Goal: Information Seeking & Learning: Learn about a topic

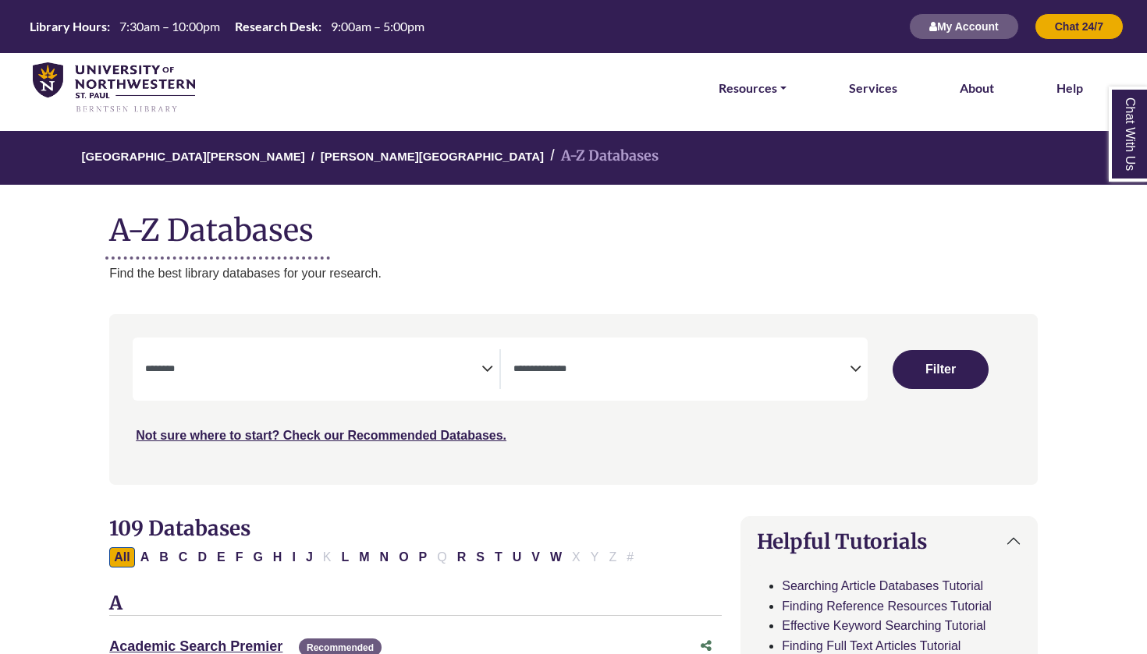
select select "Database Subject Filter"
select select "Database Types Filter"
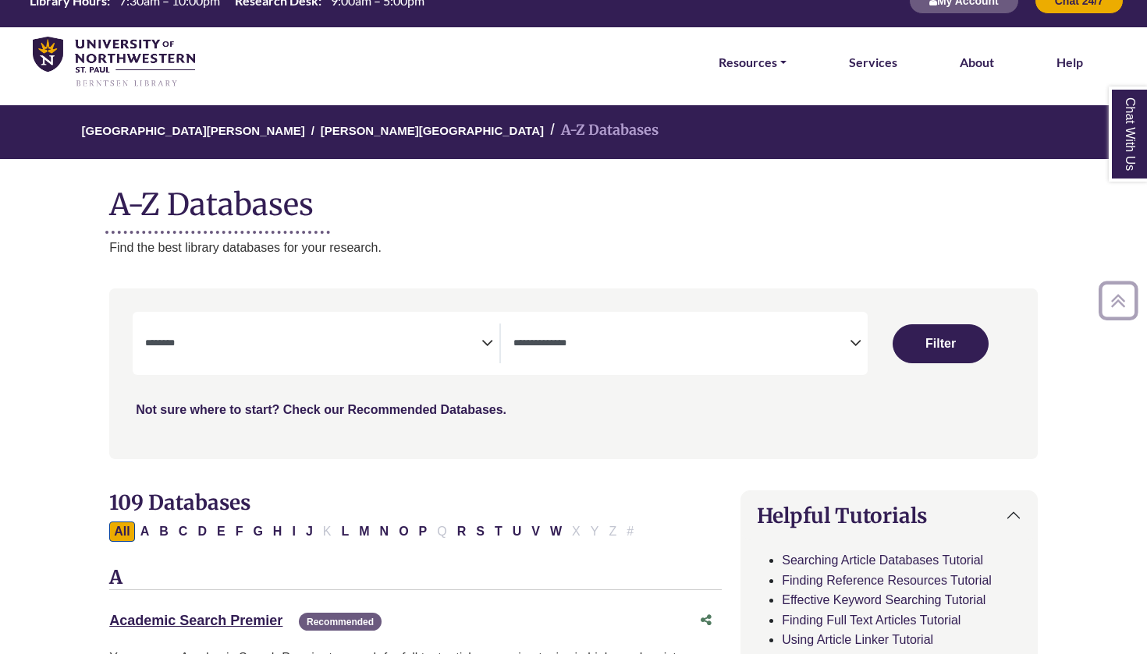
scroll to position [29, 0]
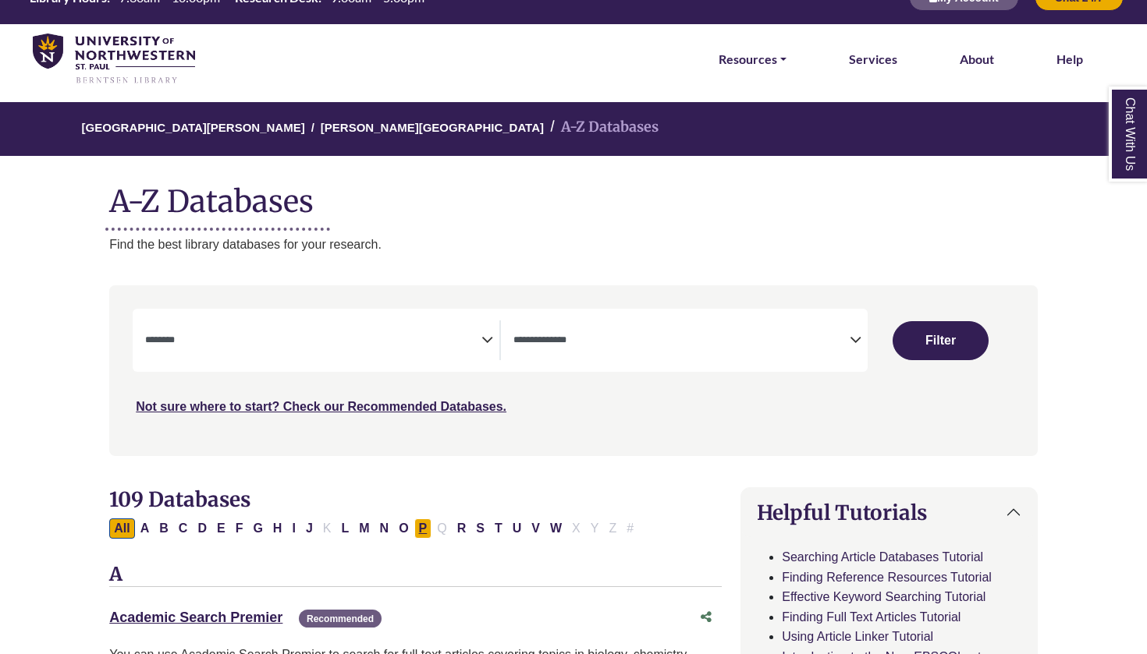
click at [422, 520] on button "P" at bounding box center [423, 529] width 18 height 20
select select "Database Subject Filter"
select select "Database Types Filter"
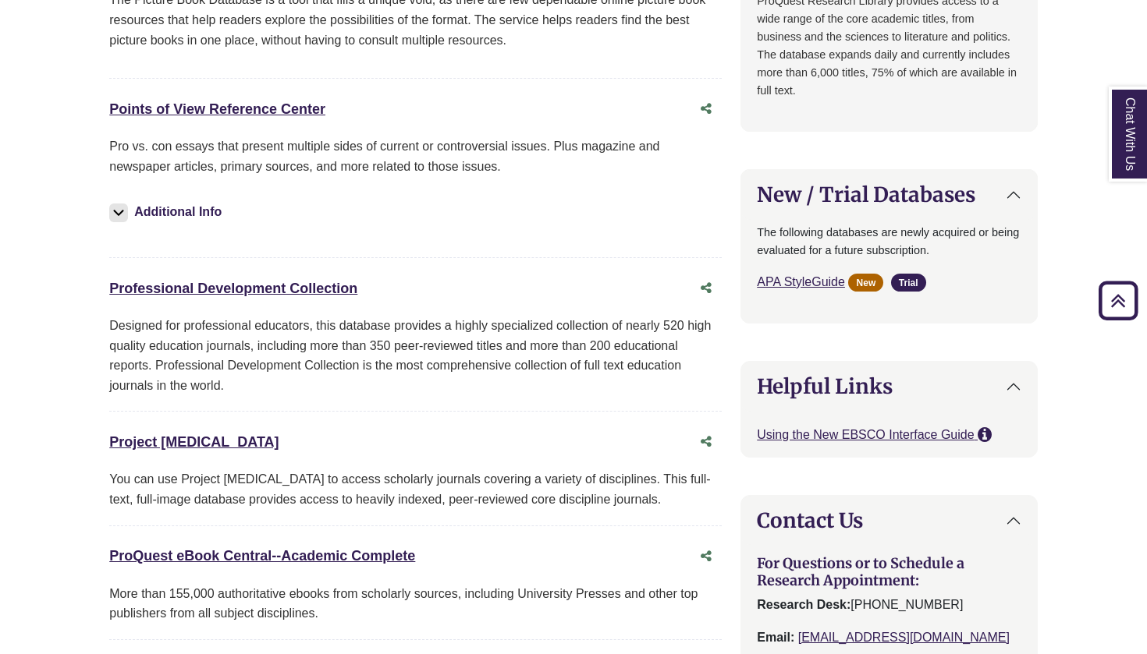
scroll to position [1108, 0]
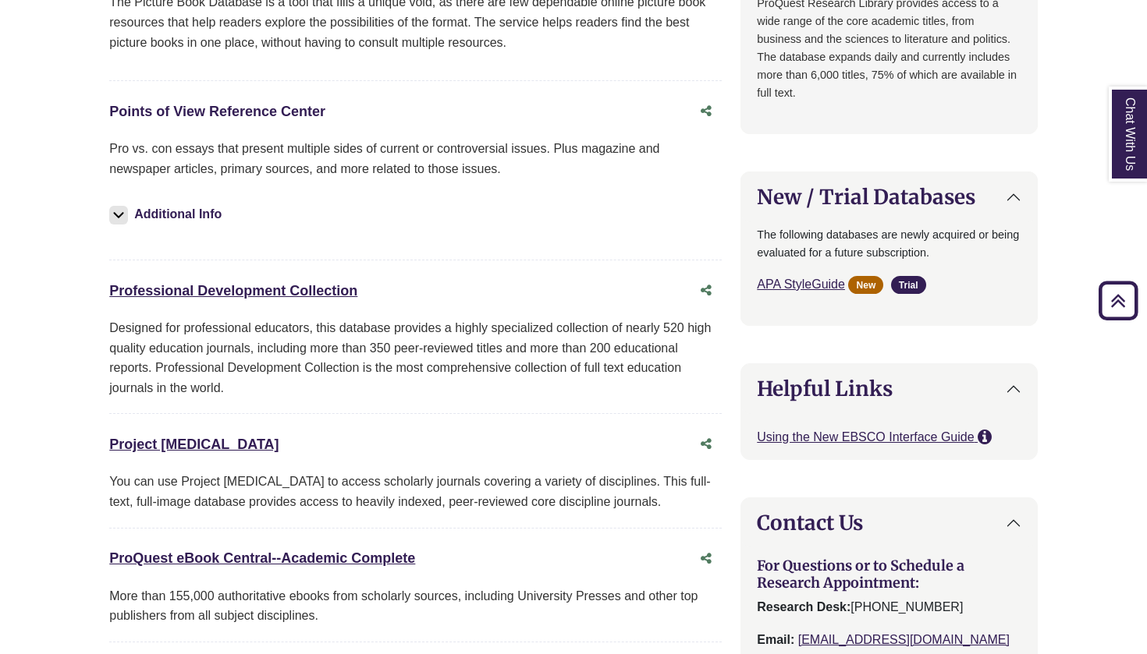
click at [281, 104] on link "Points of View Reference Center This link opens in a new window" at bounding box center [217, 112] width 216 height 16
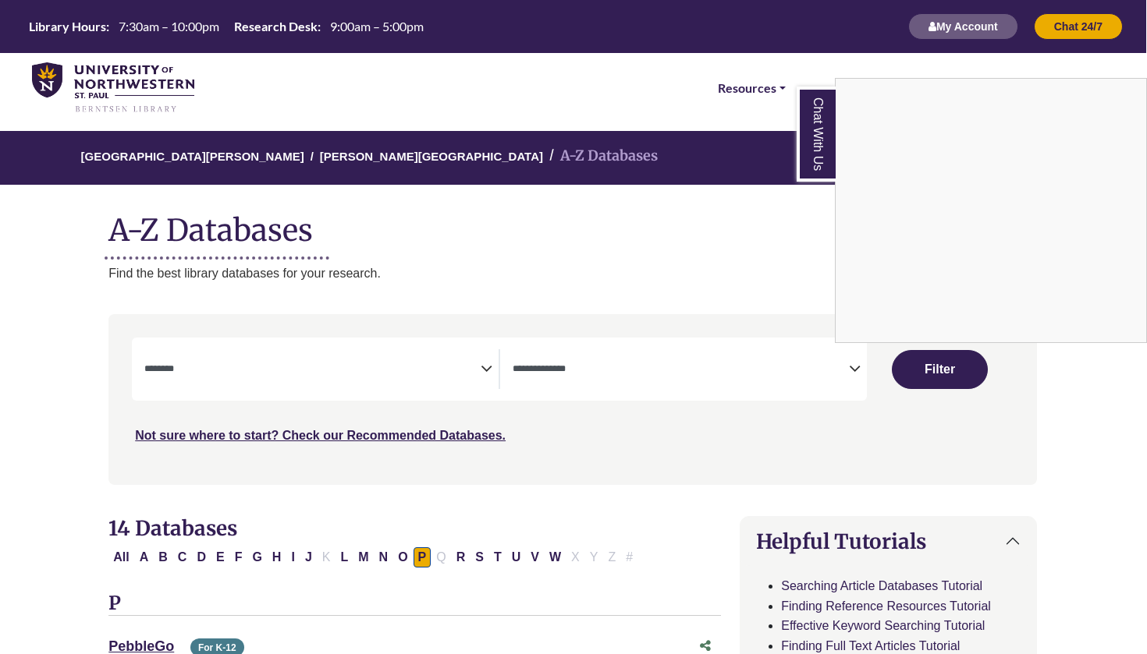
scroll to position [0, 1]
click at [181, 551] on div "Chat With Us" at bounding box center [573, 327] width 1147 height 654
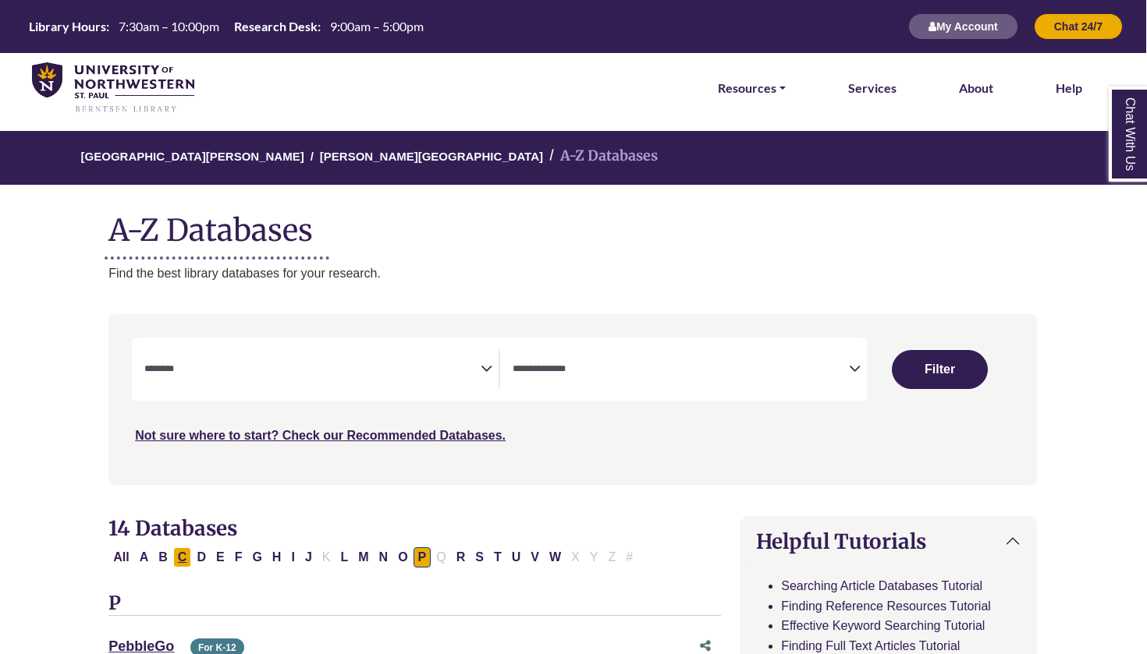
click at [184, 559] on button "C" at bounding box center [182, 558] width 19 height 20
select select "Database Subject Filter"
select select "Database Types Filter"
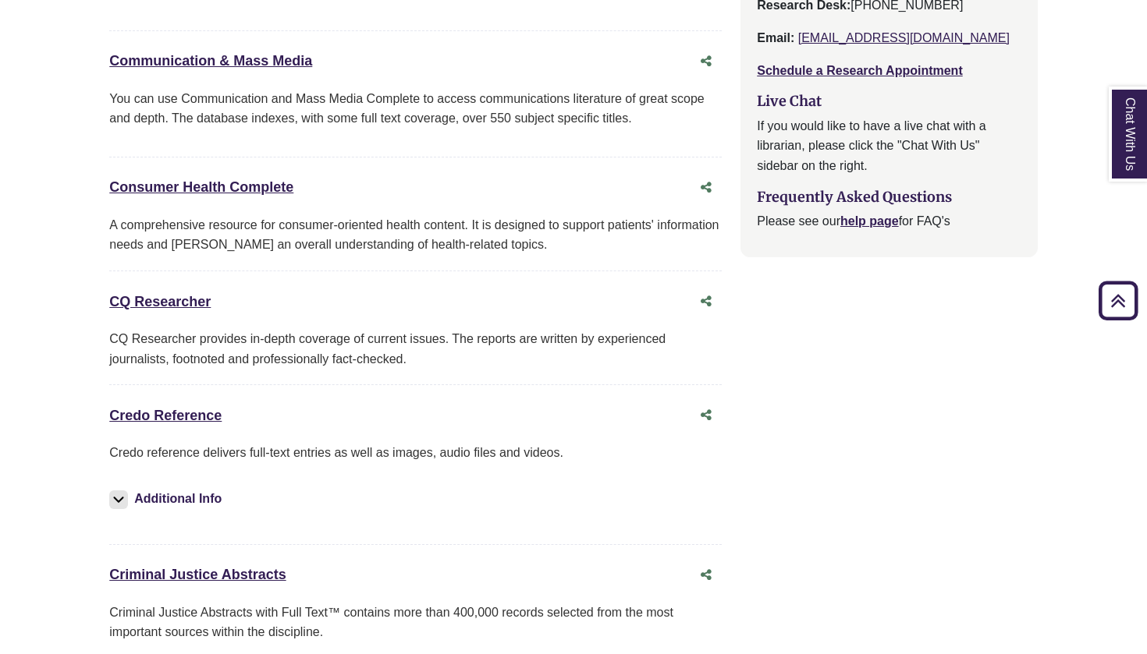
scroll to position [1750, 0]
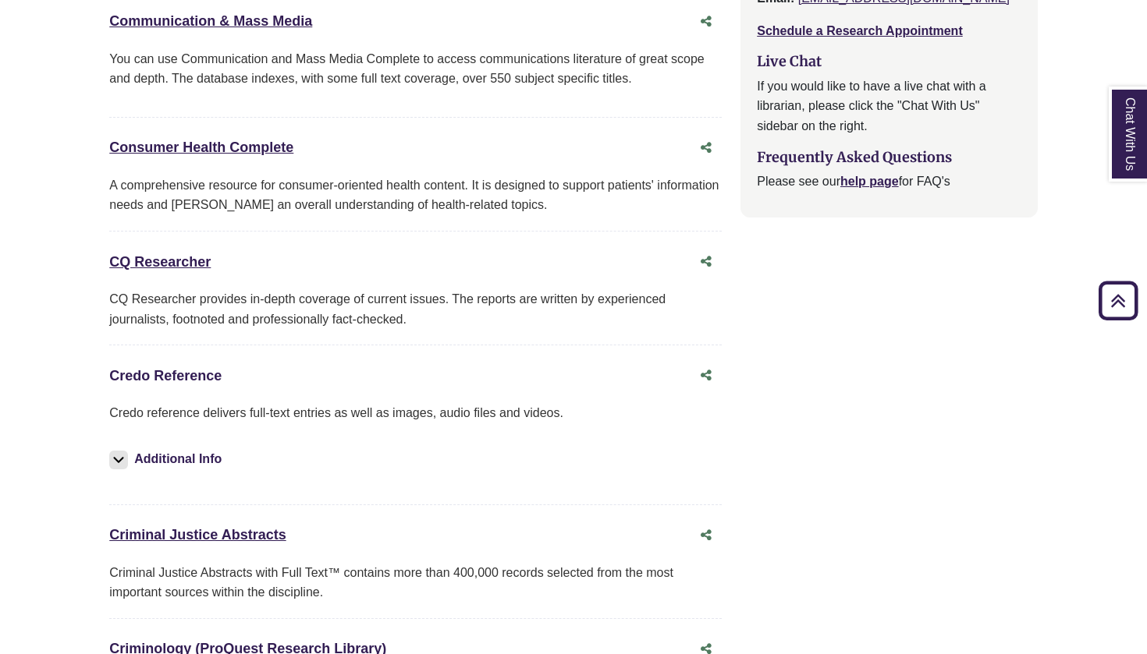
click at [158, 368] on link "Credo Reference This link opens in a new window" at bounding box center [165, 376] width 112 height 16
click at [193, 254] on link "CQ Researcher This link opens in a new window" at bounding box center [159, 262] width 101 height 16
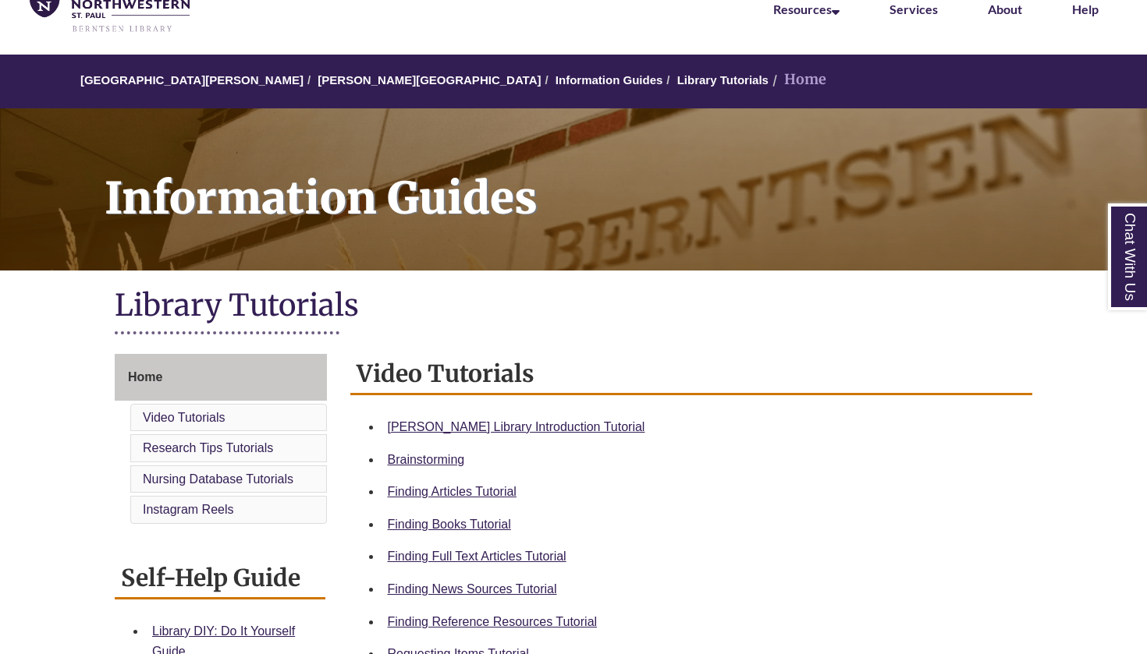
scroll to position [97, 0]
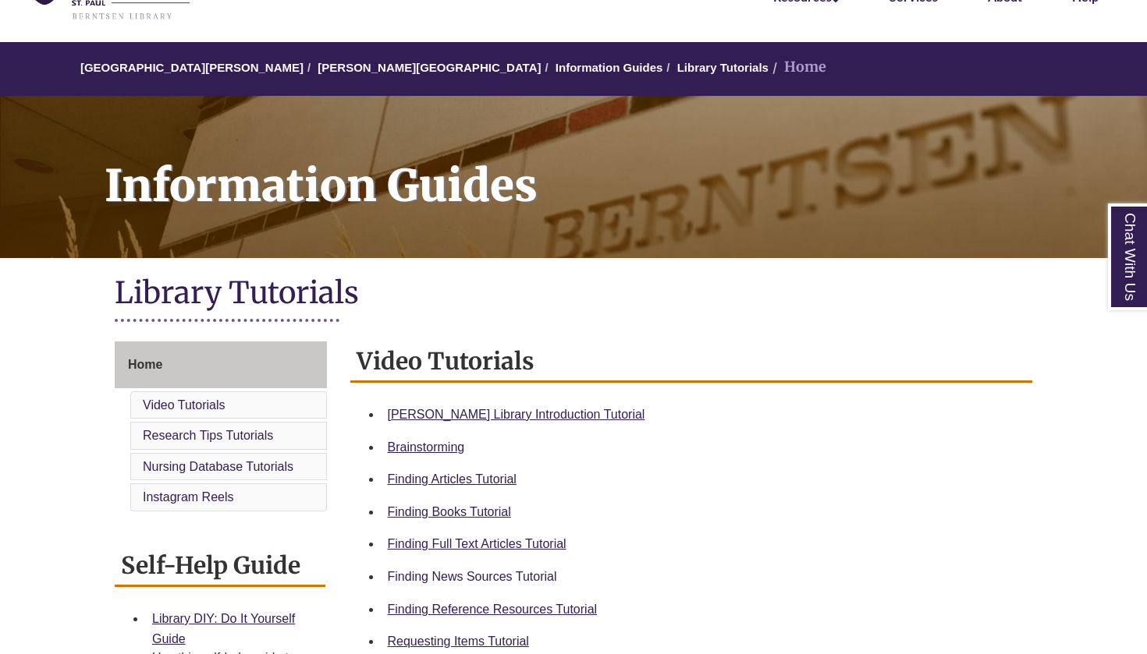
click at [468, 577] on link "Finding News Sources Tutorial" at bounding box center [472, 576] width 169 height 13
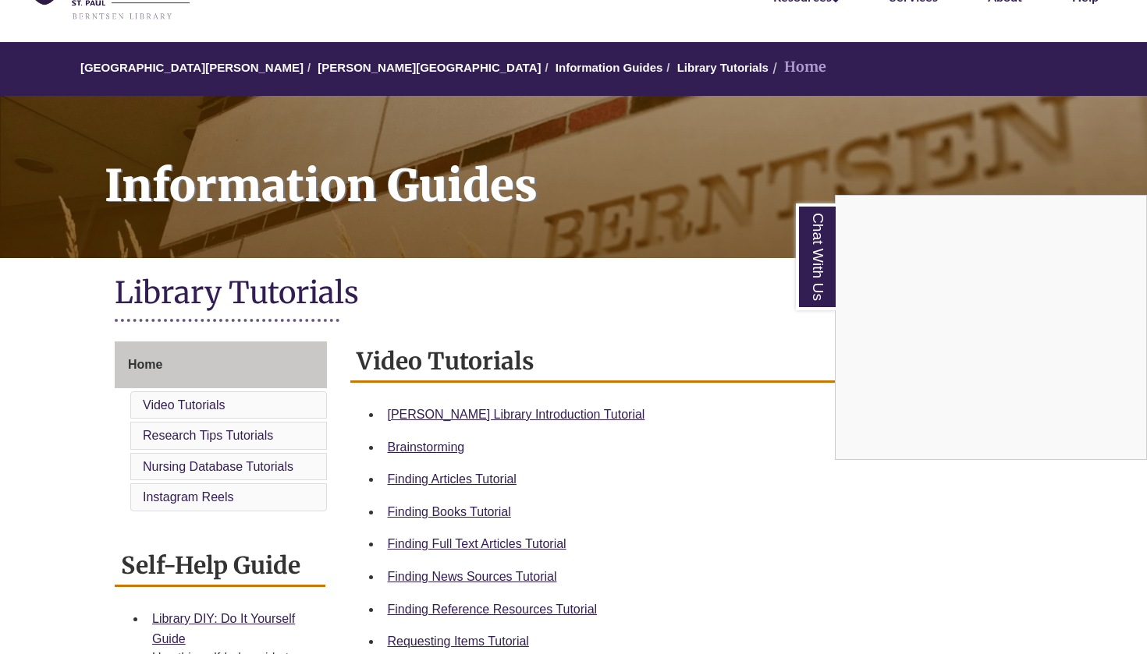
click at [264, 358] on div "Chat With Us" at bounding box center [573, 327] width 1147 height 654
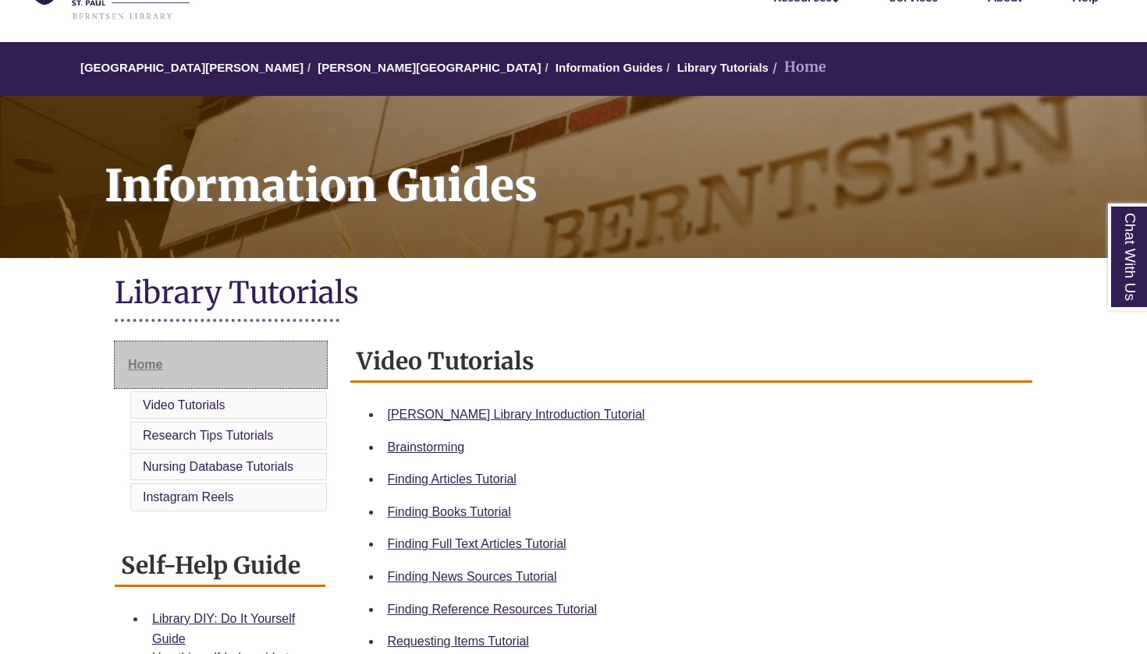
click at [162, 358] on span "Home" at bounding box center [145, 364] width 34 height 13
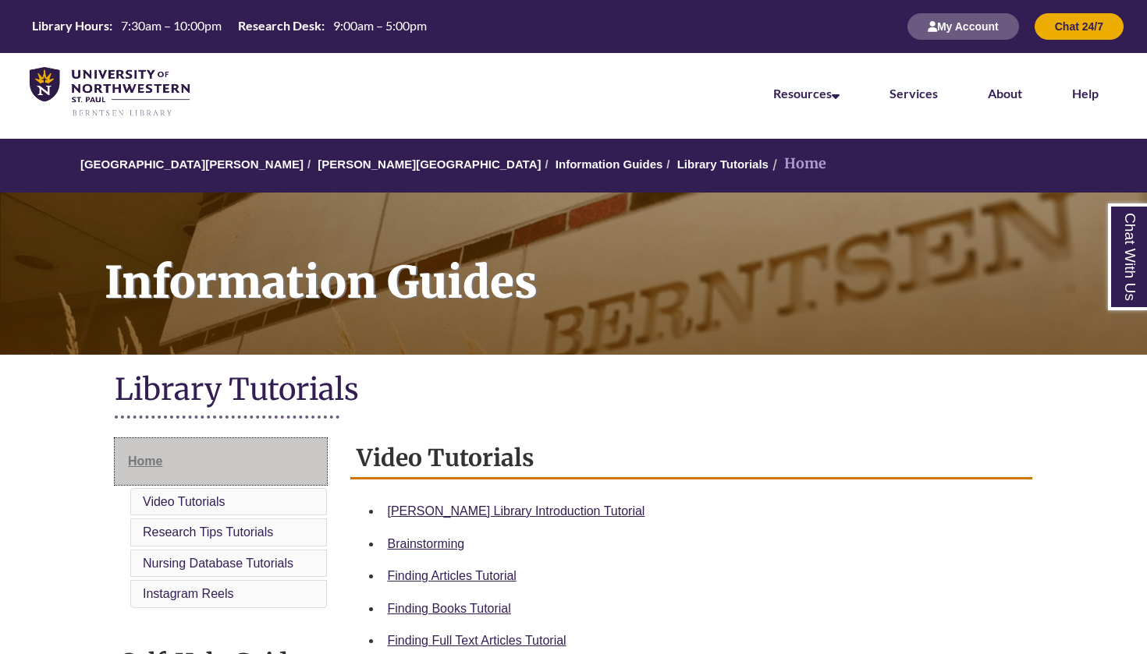
click at [165, 475] on link "Home" at bounding box center [221, 461] width 212 height 47
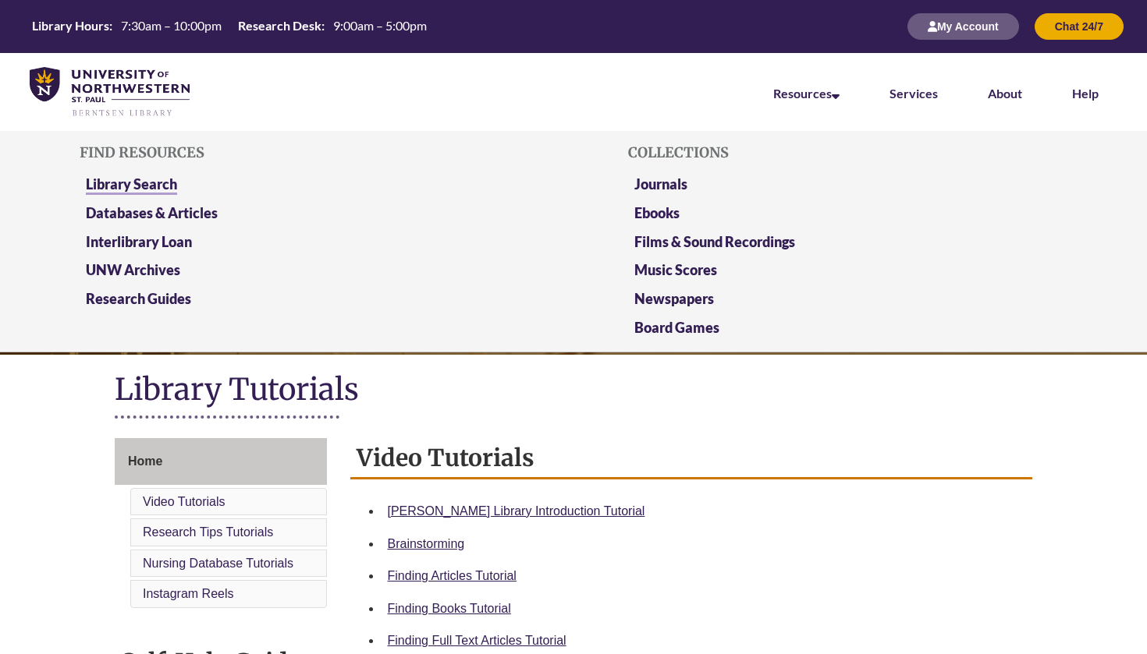
click at [115, 178] on link "Library Search" at bounding box center [131, 186] width 91 height 20
